Goal: Information Seeking & Learning: Find specific fact

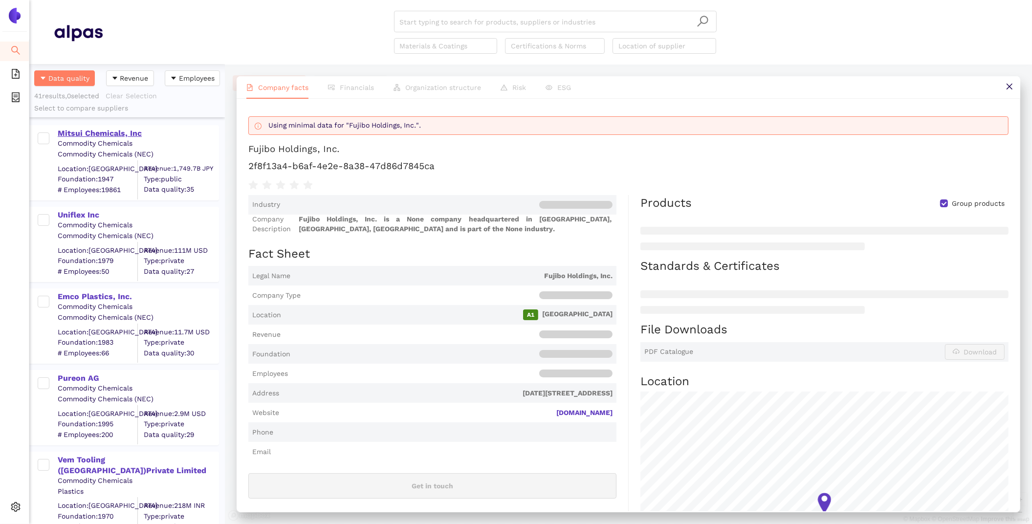
click at [89, 132] on div "Mitsui Chemicals, Inc" at bounding box center [138, 133] width 160 height 11
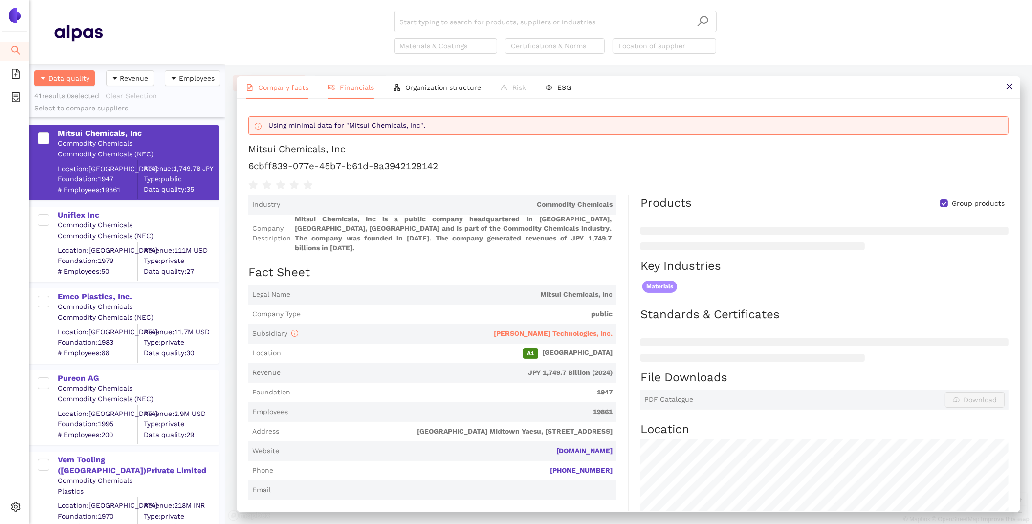
click at [350, 84] on span "Financials" at bounding box center [357, 88] width 34 height 8
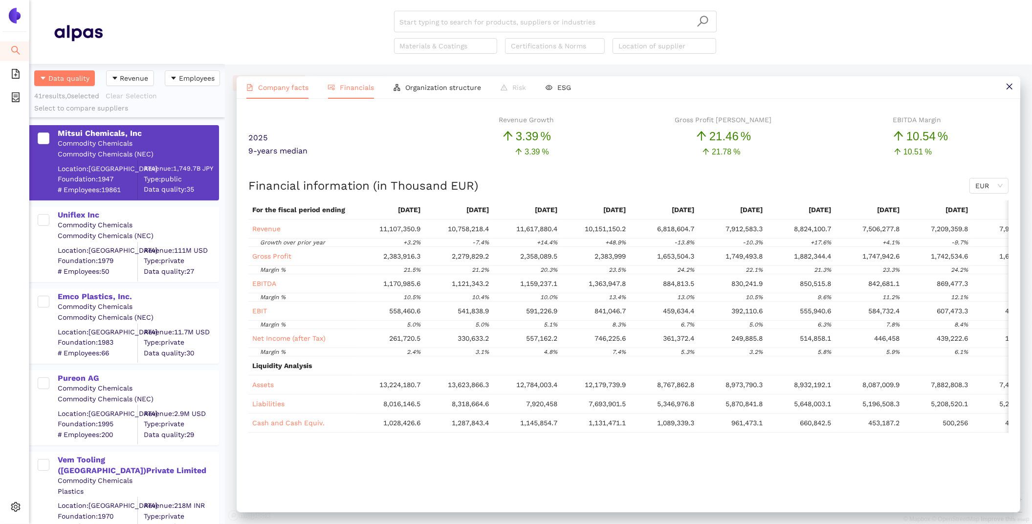
click at [289, 90] on span "Company facts" at bounding box center [283, 88] width 50 height 8
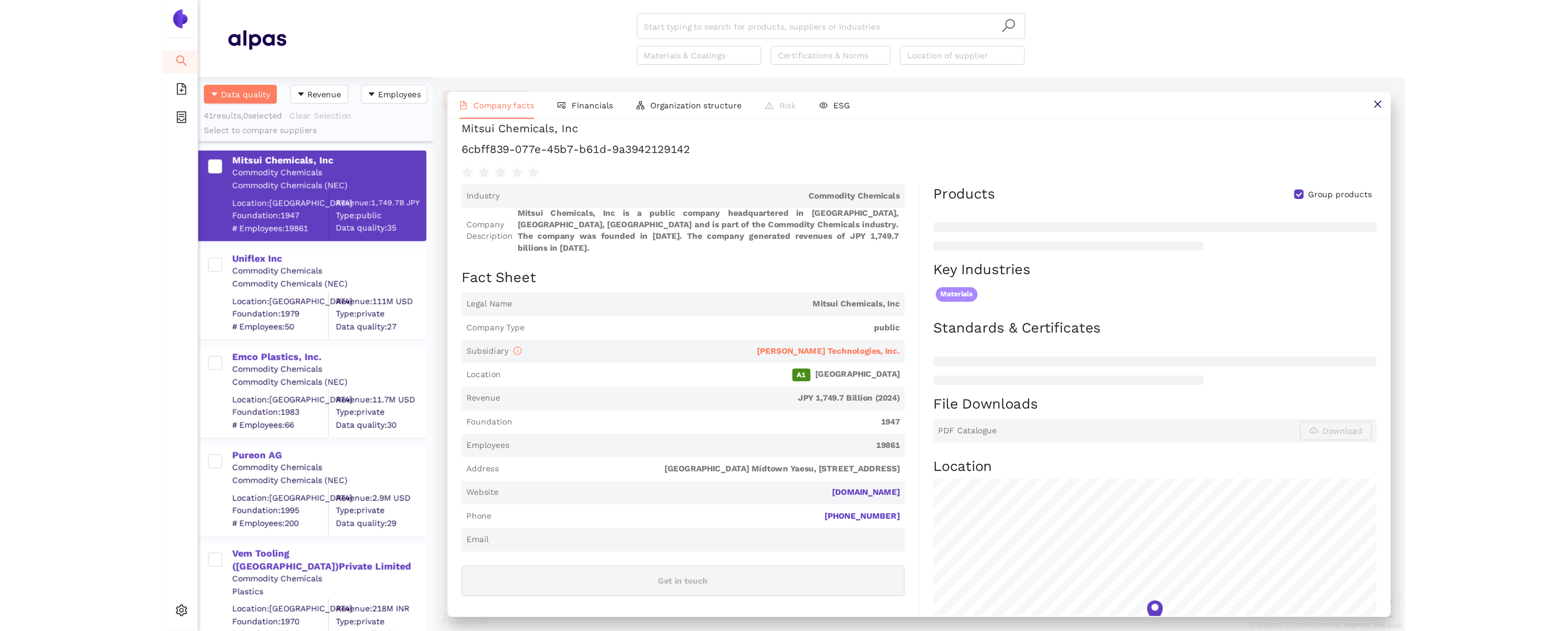
scroll to position [36, 0]
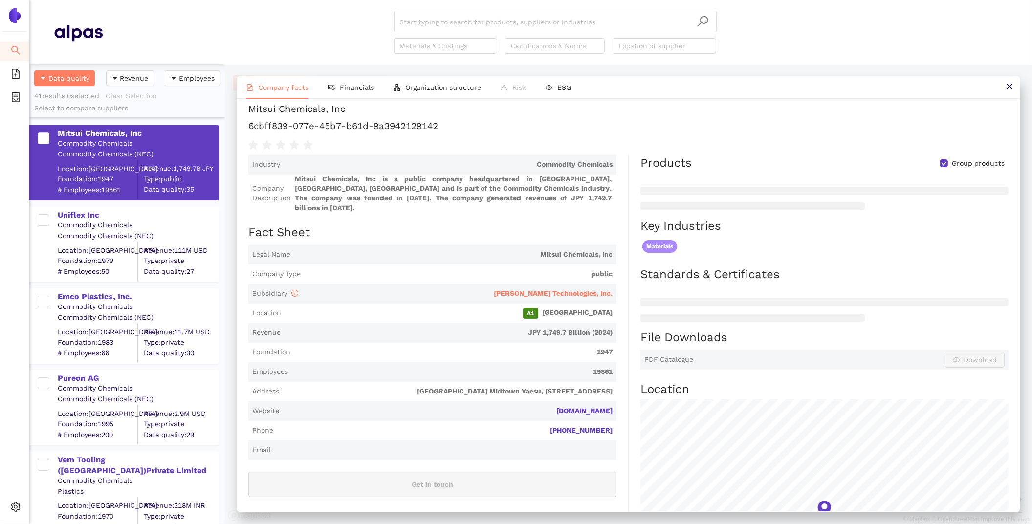
drag, startPoint x: 615, startPoint y: 403, endPoint x: 537, endPoint y: 401, distance: 77.8
click at [537, 402] on span "Website [DOMAIN_NAME]" at bounding box center [432, 412] width 368 height 20
copy link "[DOMAIN_NAME]"
drag, startPoint x: 448, startPoint y: 125, endPoint x: 238, endPoint y: 121, distance: 209.9
click at [238, 121] on div "Using minimal data for "Mitsui Chemicals, Inc". Mitsui Chemicals, Inc 6cbff839-…" at bounding box center [629, 305] width 784 height 413
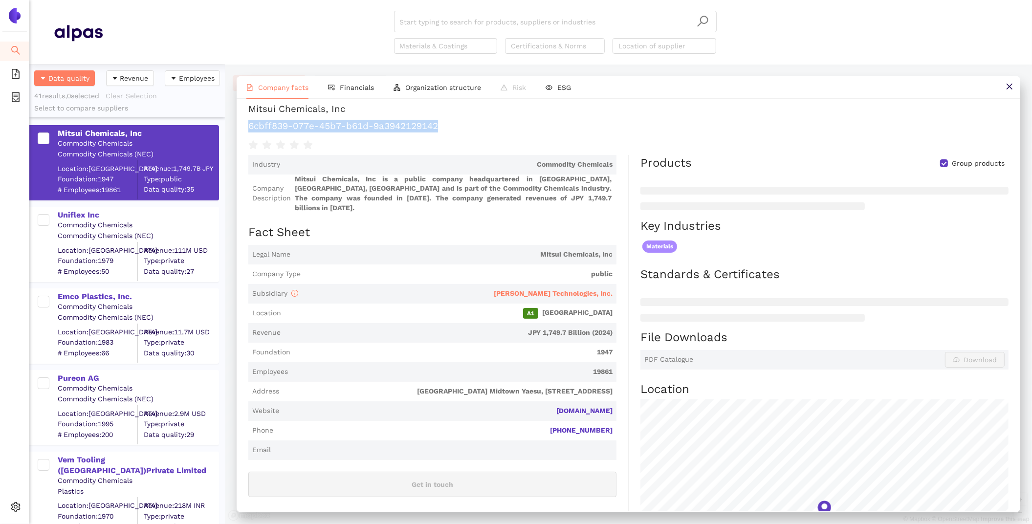
copy h1 "6cbff839-077e-45b7-b61d-9a3942129142"
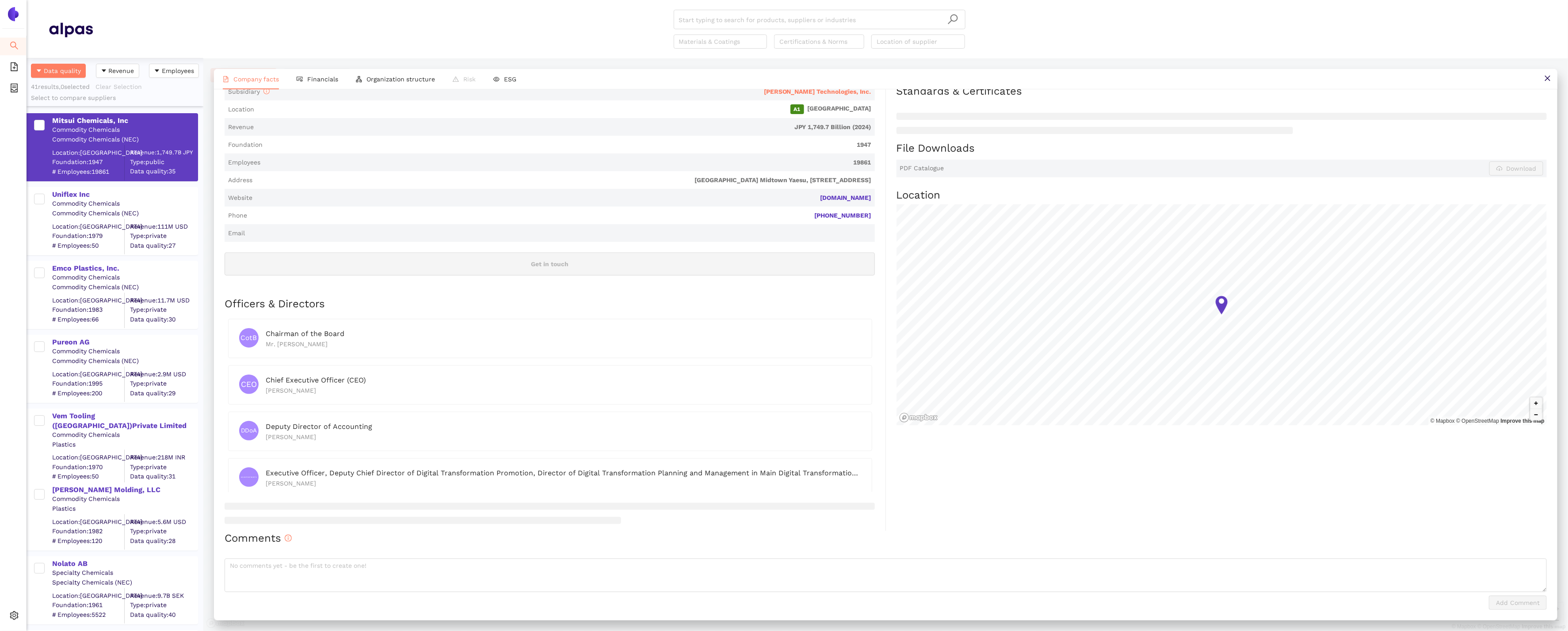
scroll to position [0, 0]
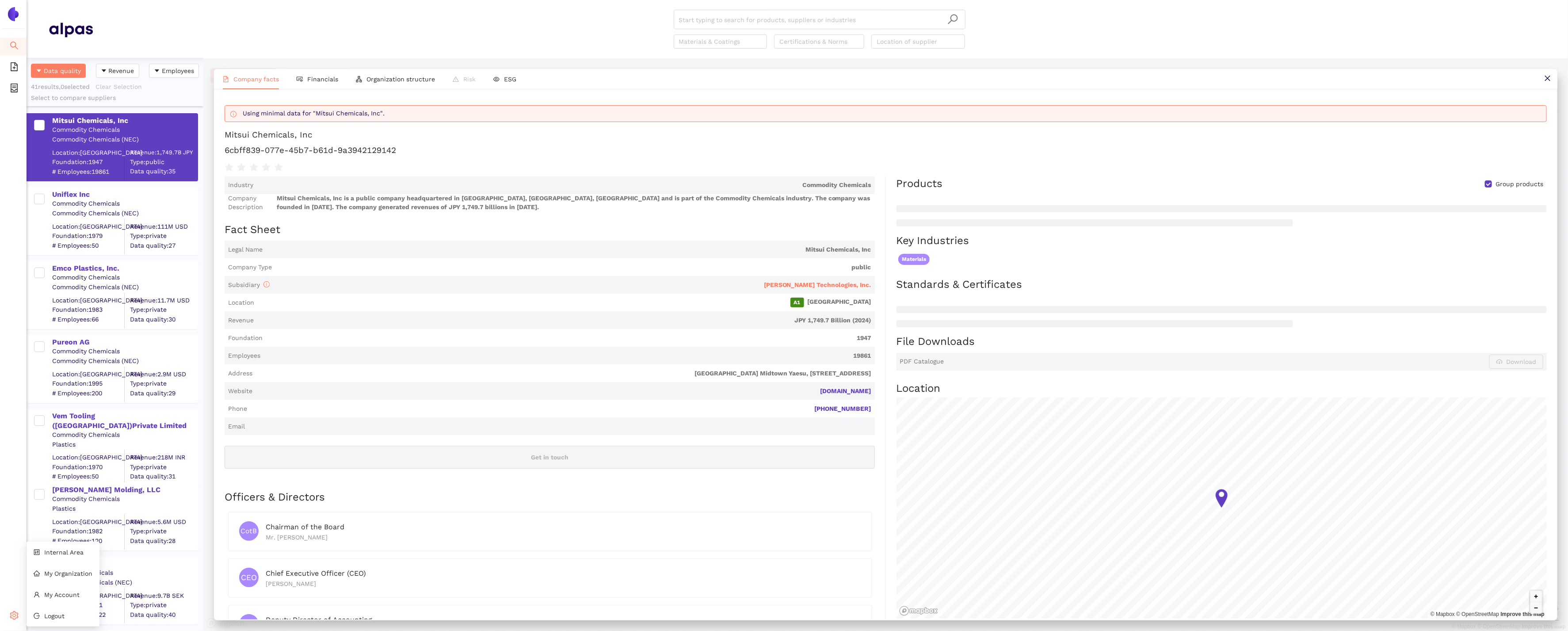
click at [15, 474] on icon at bounding box center [17, 617] width 5 height 0
click at [61, 474] on span "Internal Area" at bounding box center [64, 552] width 40 height 7
